Goal: Task Accomplishment & Management: Manage account settings

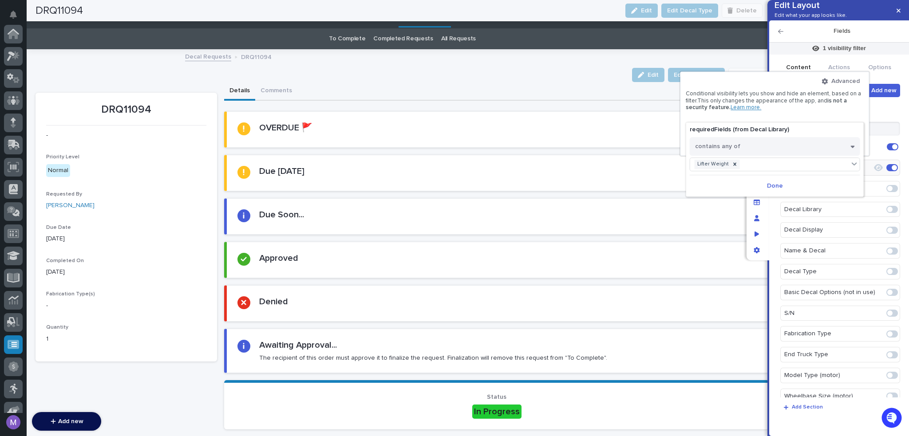
scroll to position [233, 0]
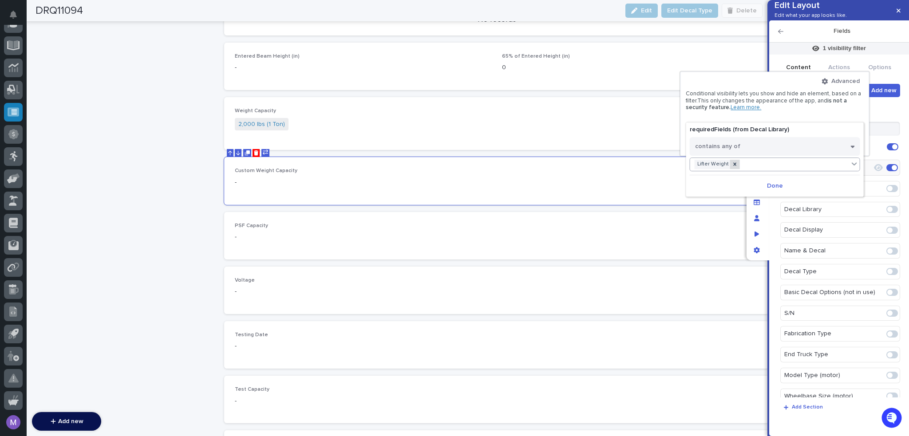
click at [736, 163] on div at bounding box center [735, 164] width 10 height 9
click at [735, 166] on div "Select..." at bounding box center [769, 164] width 159 height 13
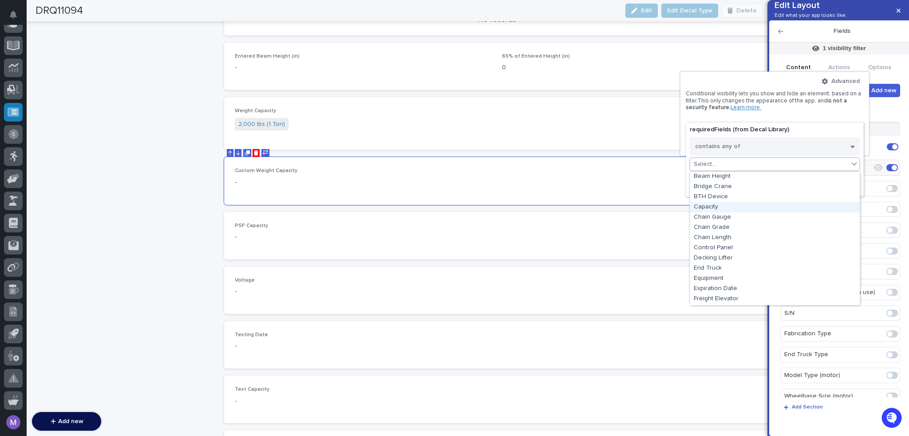
click at [730, 209] on div "Capacity" at bounding box center [775, 207] width 170 height 10
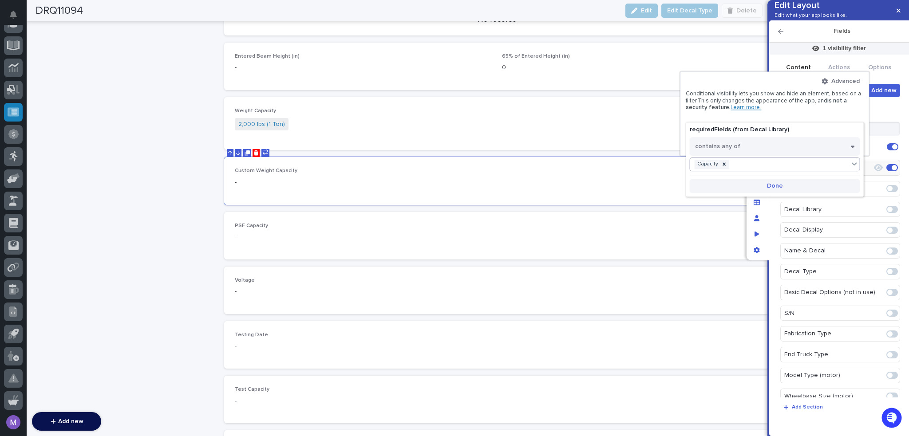
click at [774, 185] on span "Done" at bounding box center [775, 186] width 16 height 8
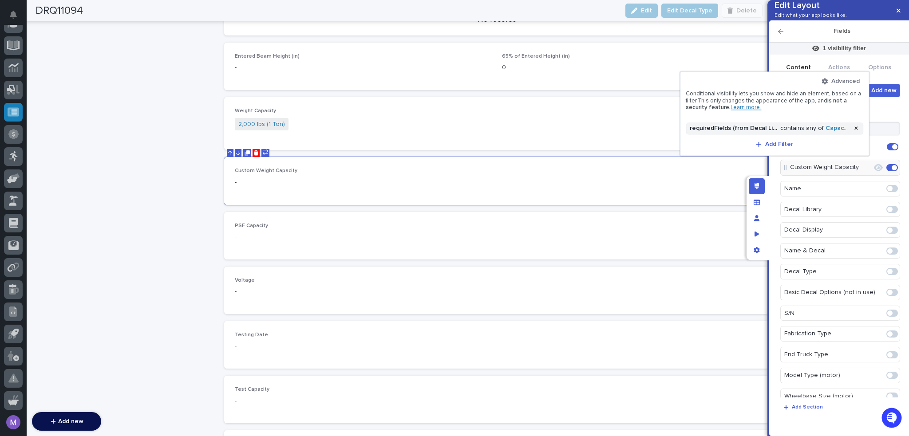
click at [766, 159] on div at bounding box center [454, 218] width 909 height 436
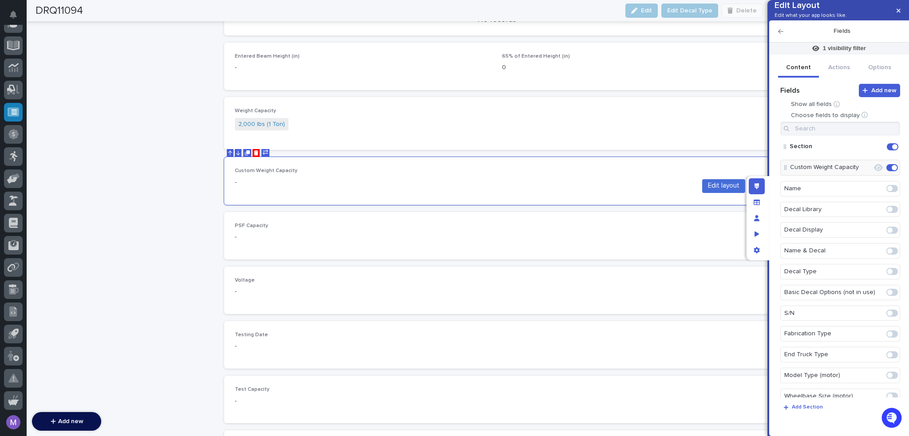
click at [763, 188] on div "Edit layout" at bounding box center [757, 187] width 16 height 16
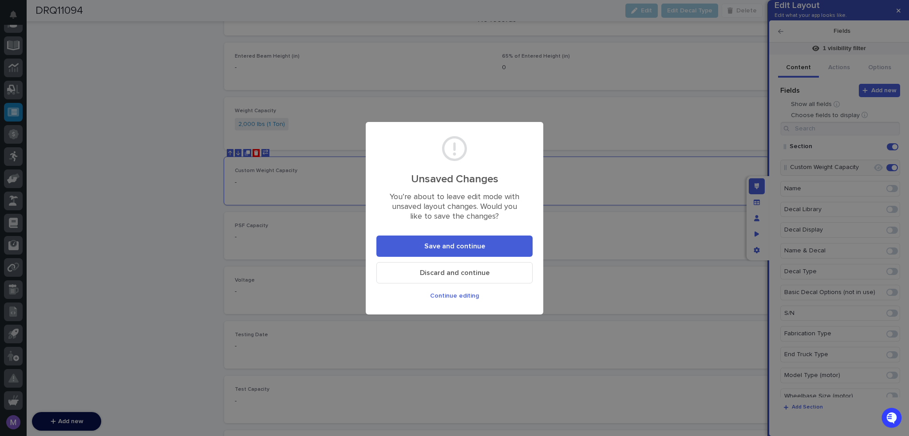
click at [540, 248] on section "Unsaved Changes You’re about to leave edit mode with unsaved layout changes. Wo…" at bounding box center [455, 218] width 178 height 193
click at [512, 250] on button "Save and continue" at bounding box center [455, 246] width 156 height 21
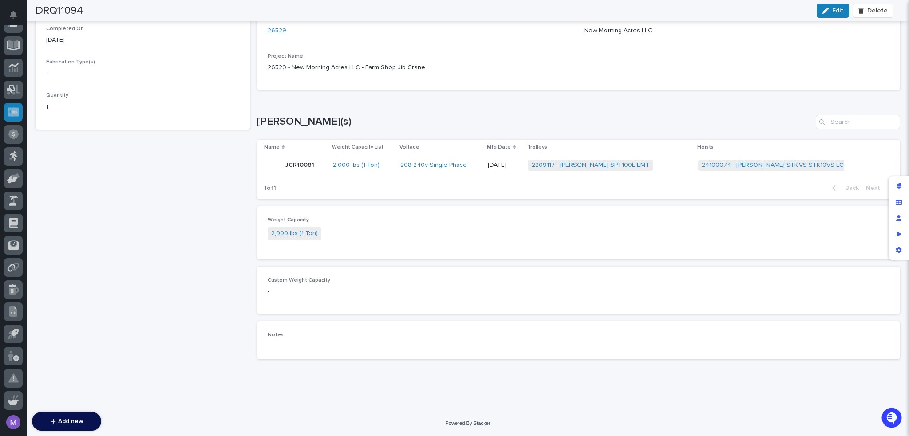
scroll to position [231, 0]
click at [899, 189] on icon "Edit layout" at bounding box center [899, 186] width 5 height 6
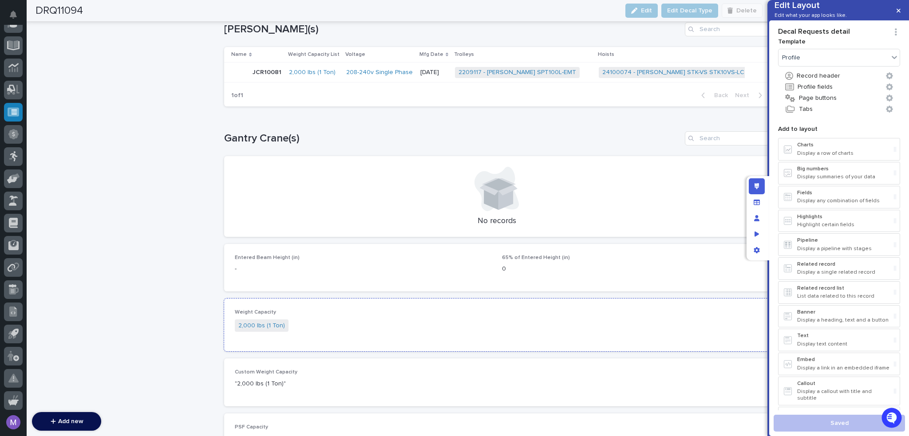
scroll to position [1486, 0]
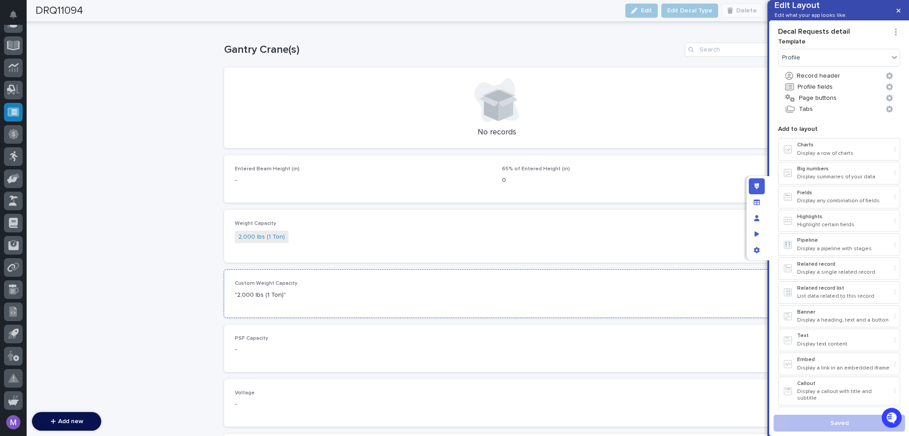
click at [487, 286] on div "Custom Weight Capacity "2,000 lbs (1 Ton)"" at bounding box center [497, 294] width 524 height 26
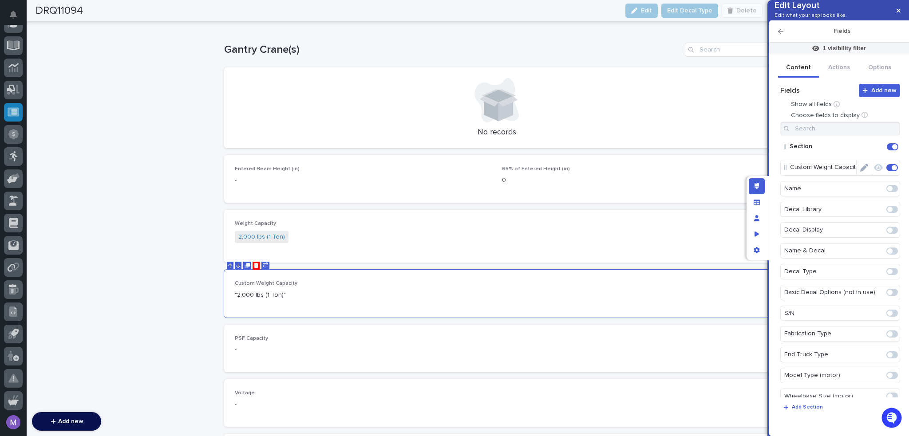
click at [861, 172] on icon "Edit" at bounding box center [865, 168] width 8 height 8
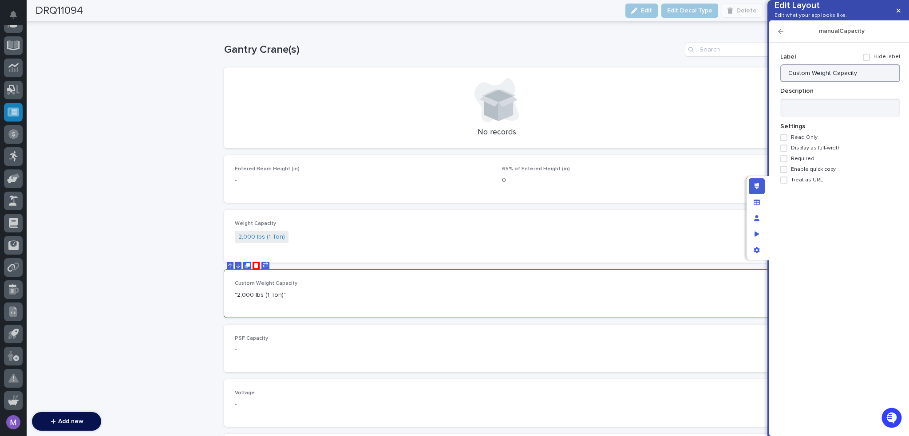
drag, startPoint x: 829, startPoint y: 88, endPoint x: 783, endPoint y: 83, distance: 46.4
click at [783, 82] on input "Custom Weight Capacity" at bounding box center [841, 73] width 120 height 18
type input "Lift Capacity"
click at [757, 189] on icon "Edit layout" at bounding box center [757, 186] width 5 height 6
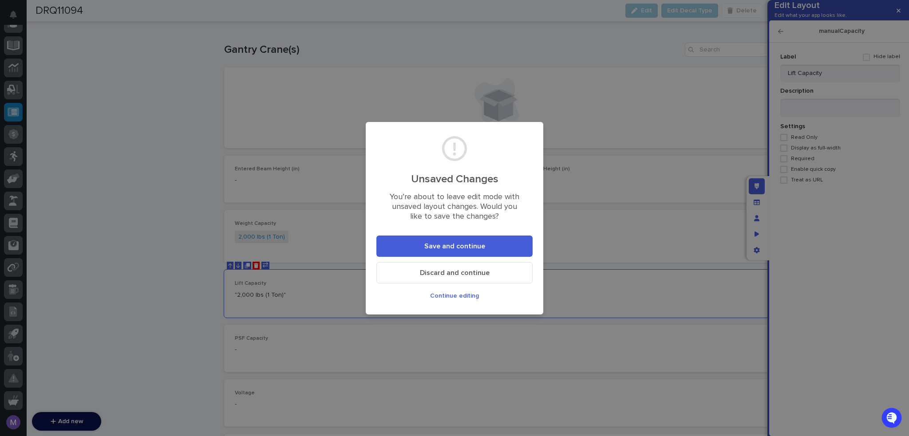
click at [478, 245] on span "Save and continue" at bounding box center [455, 246] width 61 height 9
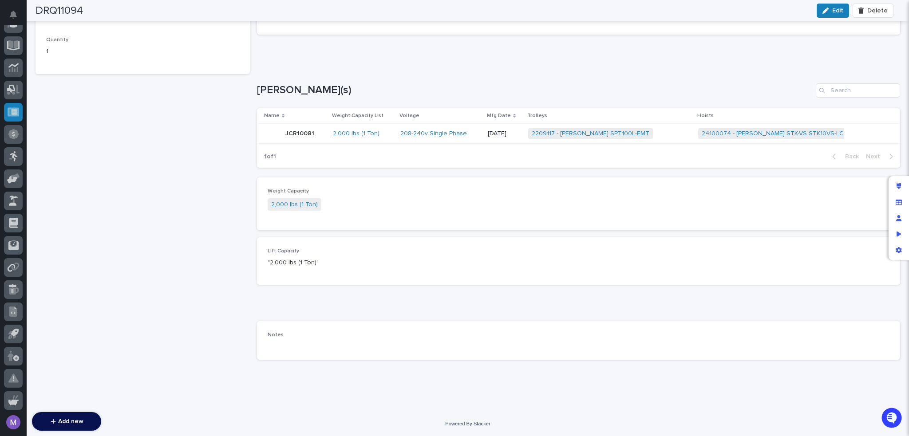
scroll to position [231, 0]
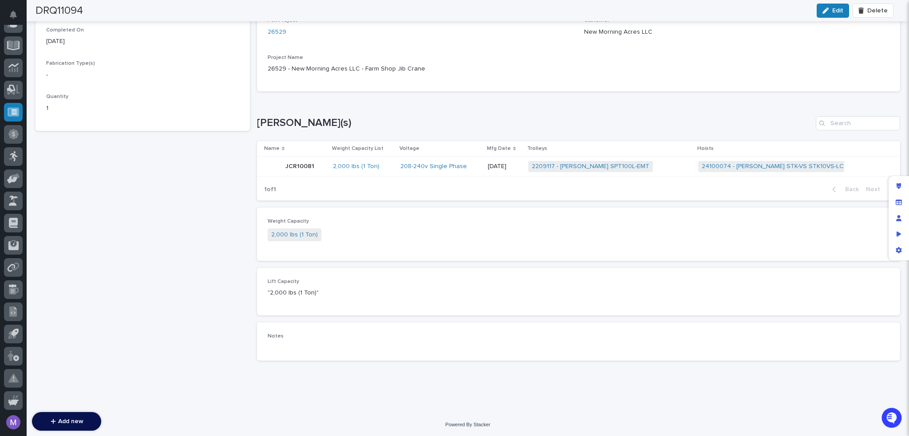
click at [451, 243] on div "Weight Capacity 2,000 lbs (1 Ton)" at bounding box center [579, 234] width 622 height 32
click at [904, 188] on div "Edit layout" at bounding box center [899, 187] width 16 height 16
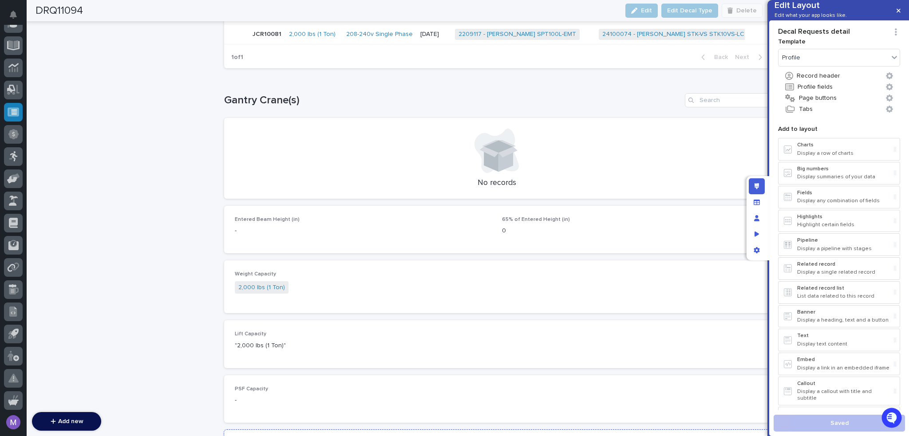
scroll to position [1380, 0]
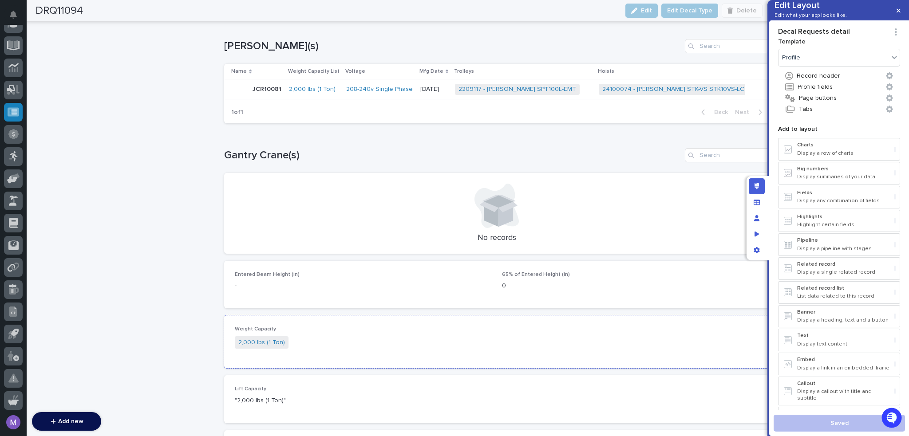
click at [476, 326] on p "Weight Capacity" at bounding box center [497, 329] width 524 height 6
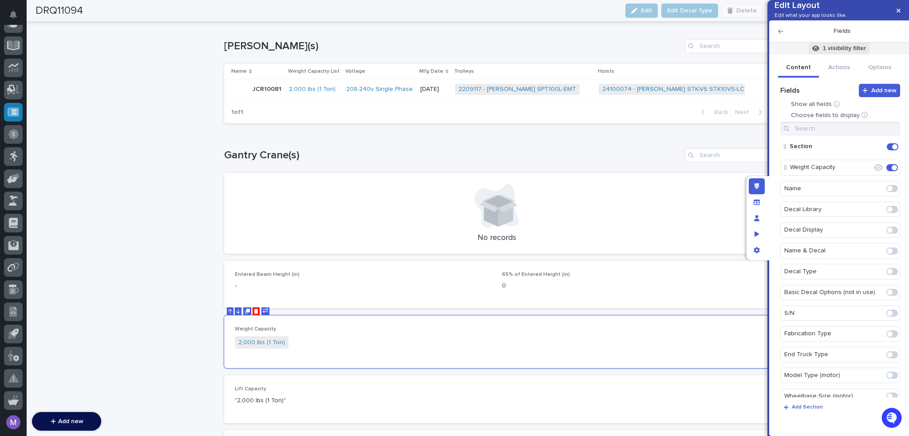
click at [845, 54] on span "1 visibility filter" at bounding box center [839, 49] width 61 height 12
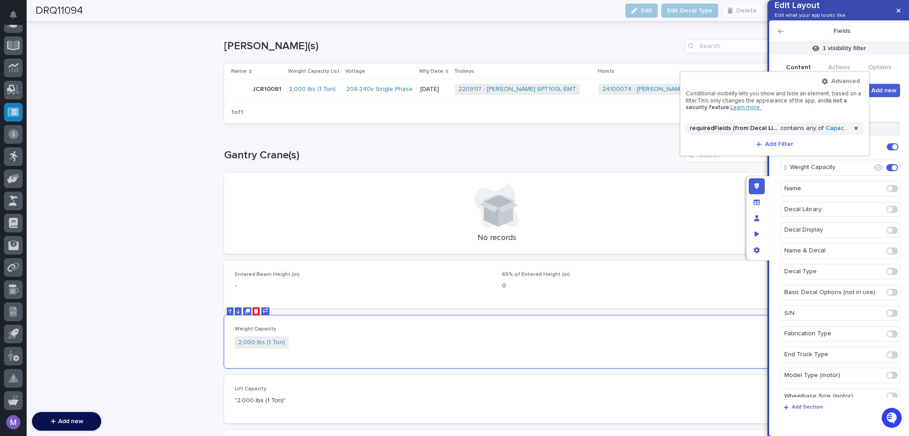
click at [255, 309] on div at bounding box center [454, 218] width 909 height 436
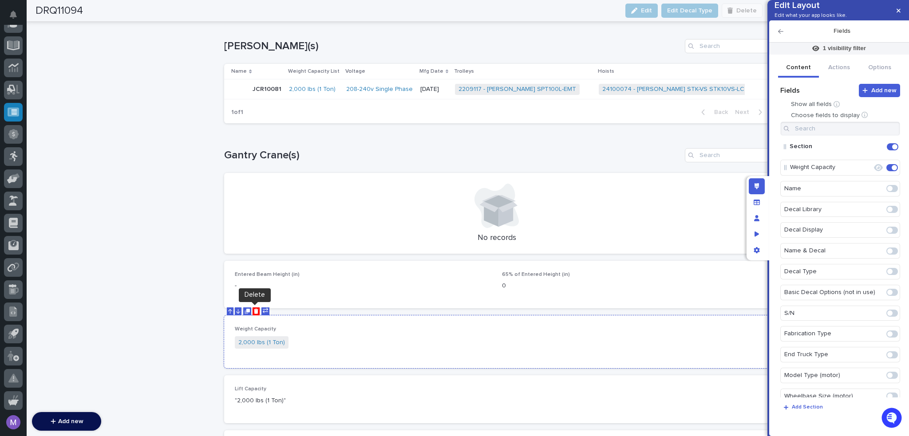
click at [255, 311] on icon "Delete" at bounding box center [256, 311] width 5 height 5
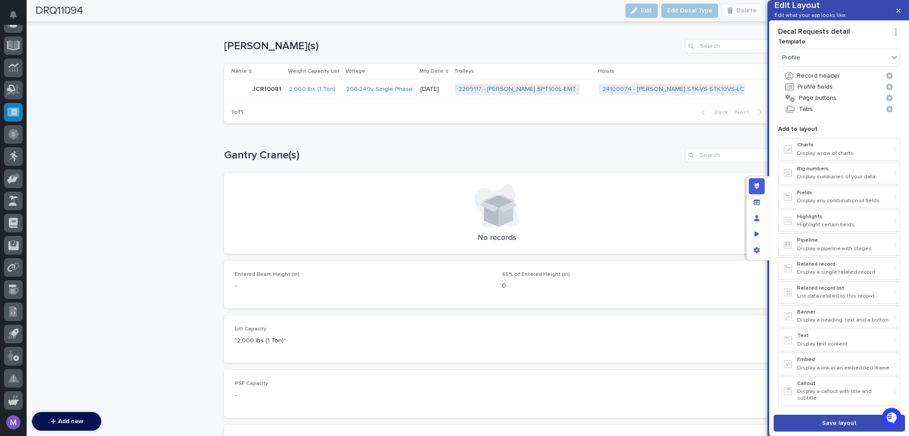
click at [832, 418] on button "Save layout" at bounding box center [839, 423] width 131 height 17
click at [756, 183] on icon "Edit layout" at bounding box center [757, 186] width 5 height 6
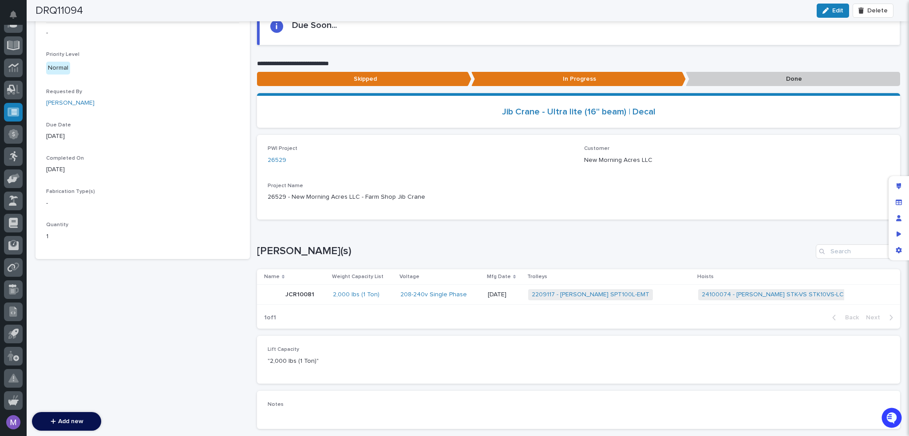
scroll to position [0, 0]
